Goal: Task Accomplishment & Management: Manage account settings

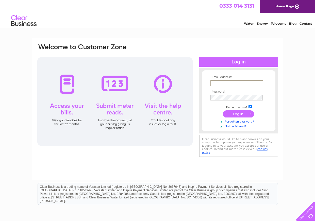
click at [222, 84] on input "text" at bounding box center [236, 83] width 53 height 6
type input "brownspetshop@tiscali.co.uk"
click at [236, 113] on input "submit" at bounding box center [238, 113] width 31 height 7
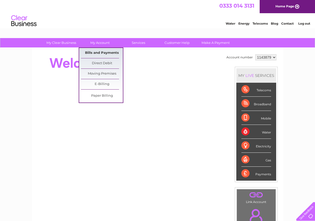
click at [95, 50] on link "Bills and Payments" at bounding box center [102, 53] width 42 height 10
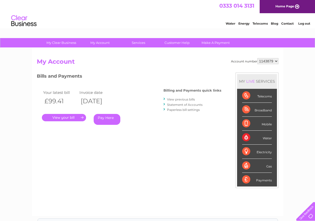
click at [302, 23] on link "Log out" at bounding box center [304, 24] width 12 height 4
